Goal: Find specific fact: Find specific fact

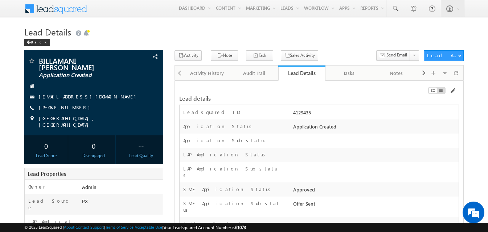
click at [303, 108] on div "Leadsquared ID 4129435" at bounding box center [318, 112] width 279 height 14
click at [303, 111] on div "4129435" at bounding box center [374, 114] width 167 height 10
copy div "4129435"
click at [282, 145] on div "Application Substatus" at bounding box center [234, 142] width 111 height 11
